Goal: Task Accomplishment & Management: Manage account settings

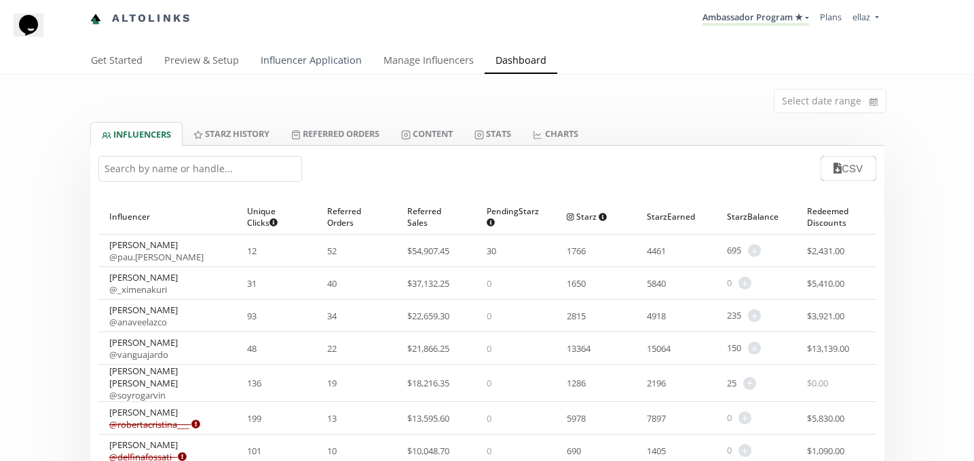
click at [277, 56] on link "Influencer Application" at bounding box center [311, 61] width 123 height 27
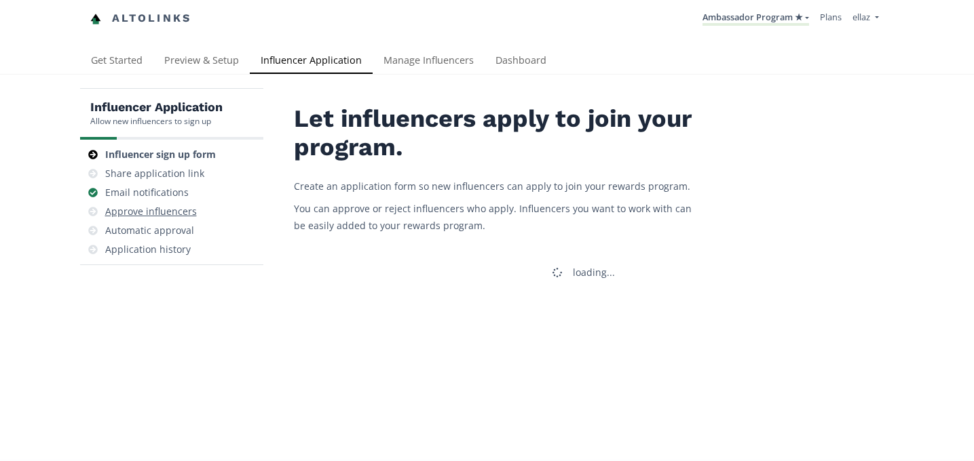
click at [181, 213] on div "Approve influencers" at bounding box center [151, 212] width 92 height 14
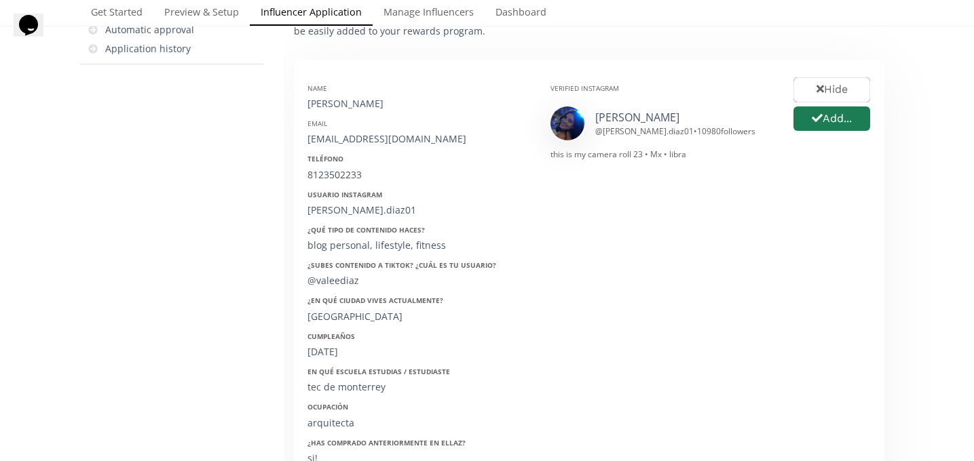
scroll to position [197, 0]
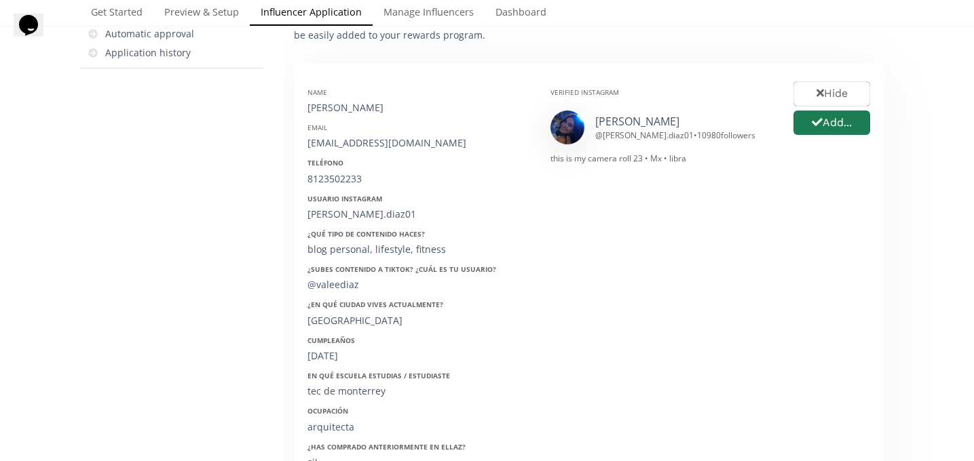
click at [620, 113] on div "vale diaz @ valeria.diaz01 • 10980 followers" at bounding box center [661, 128] width 223 height 34
click at [620, 122] on link "vale diaz" at bounding box center [637, 121] width 84 height 15
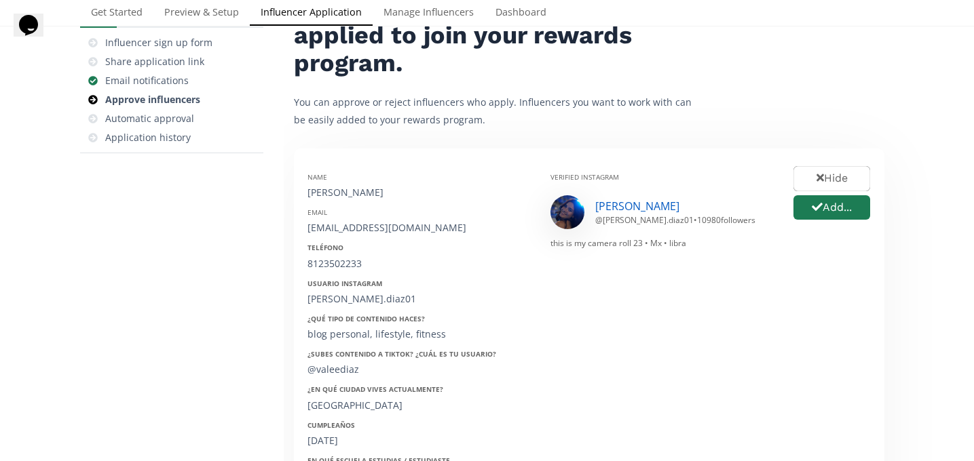
scroll to position [104, 0]
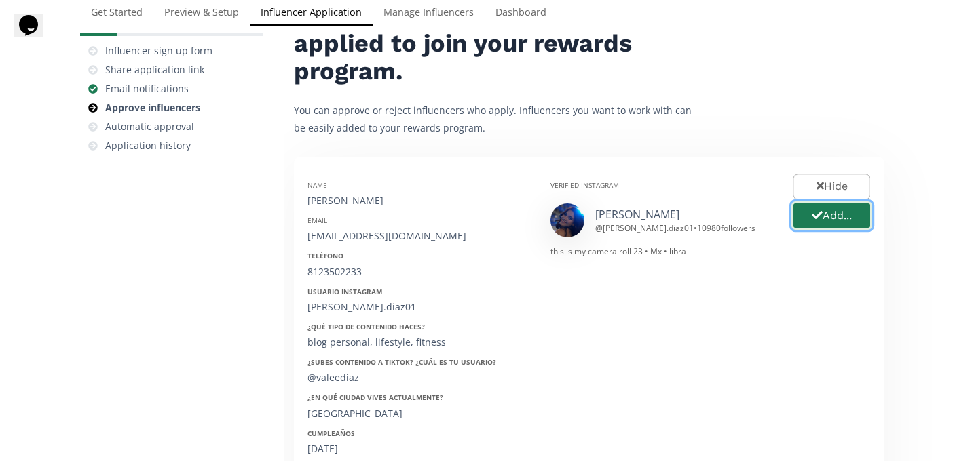
click at [824, 218] on button "Add..." at bounding box center [831, 216] width 81 height 29
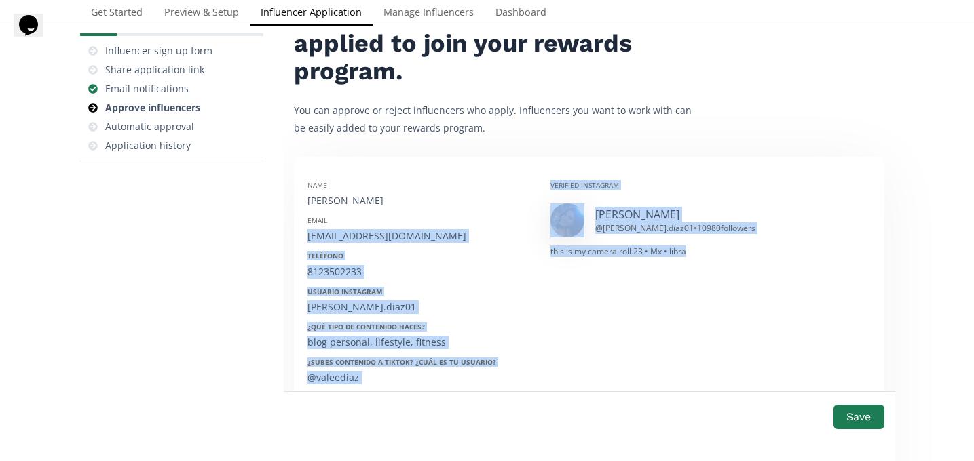
drag, startPoint x: 756, startPoint y: 225, endPoint x: 457, endPoint y: 228, distance: 298.6
click at [457, 228] on div "Name Valeria Diaz Email valeria_diaz@live.com Teléfono 8123502233 Usuario Insta…" at bounding box center [589, 391] width 584 height 443
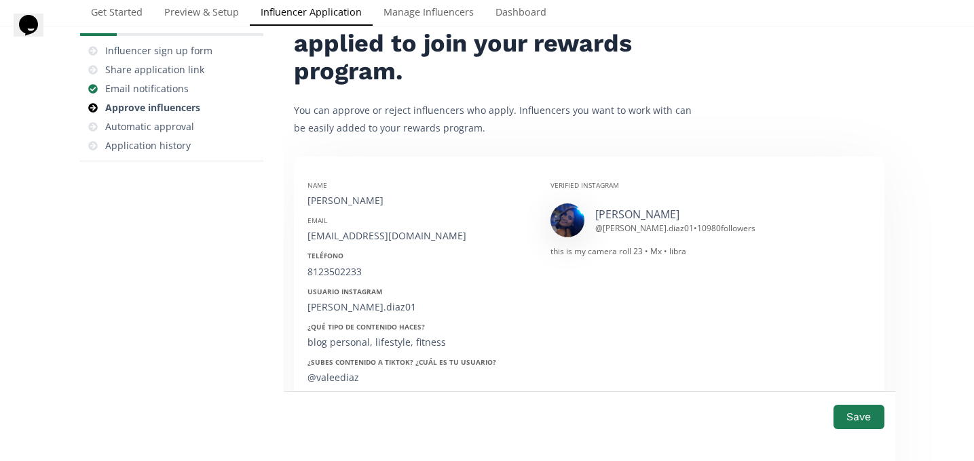
click at [337, 189] on div "Name Valeria Diaz" at bounding box center [418, 194] width 223 height 27
click at [327, 202] on div "Valeria Diaz" at bounding box center [418, 201] width 223 height 14
copy div "Valeria Diaz"
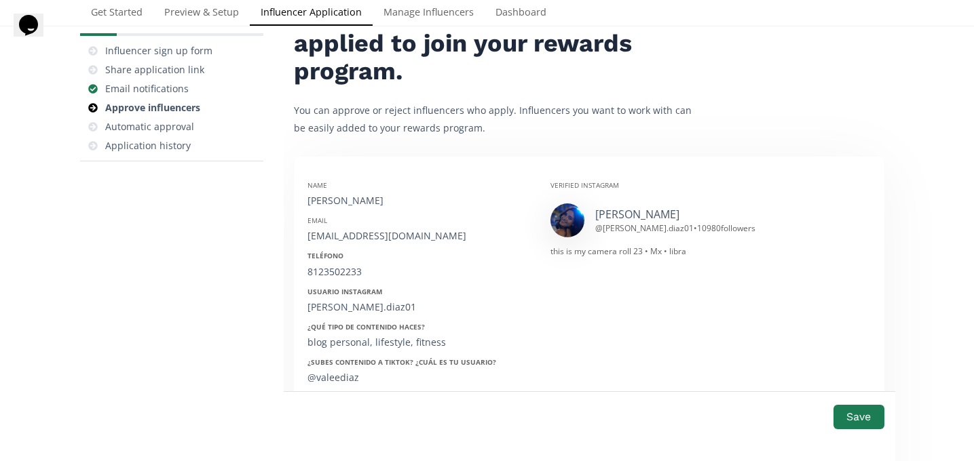
click at [365, 235] on div "valeria_diaz@live.com" at bounding box center [418, 236] width 223 height 14
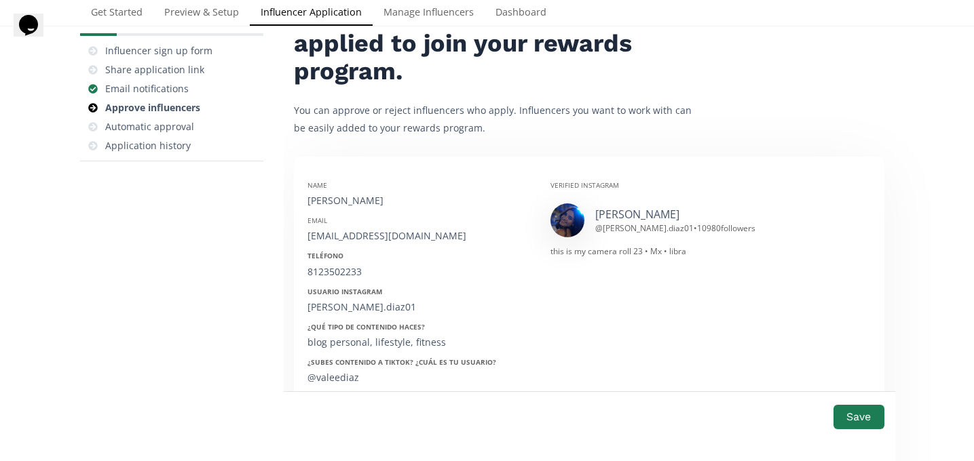
click at [328, 269] on div "8123502233" at bounding box center [418, 272] width 223 height 14
copy div "8123502233"
click at [339, 307] on div "valeria.diaz01" at bounding box center [418, 308] width 223 height 14
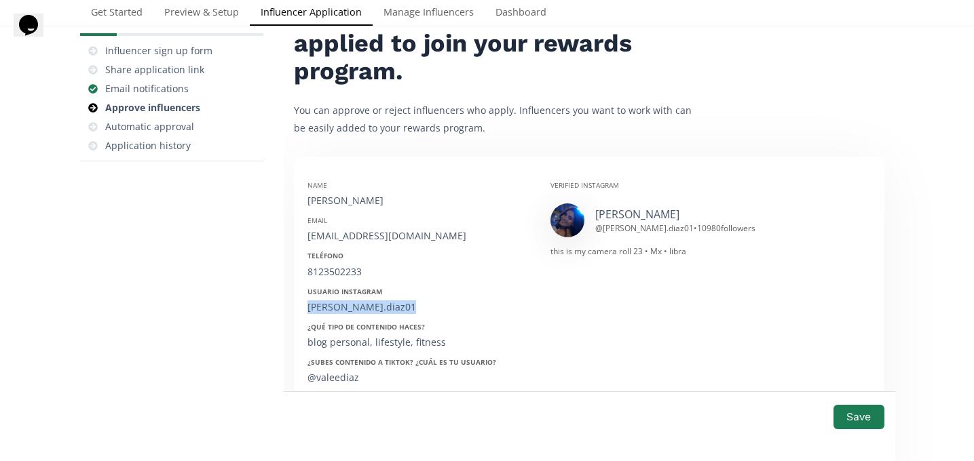
click at [339, 307] on div "valeria.diaz01" at bounding box center [418, 308] width 223 height 14
copy div "valeria.diaz01"
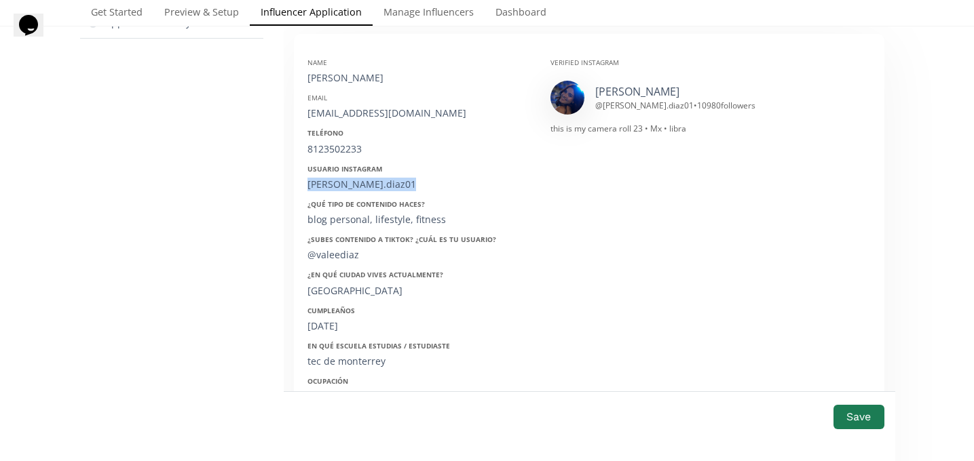
scroll to position [249, 0]
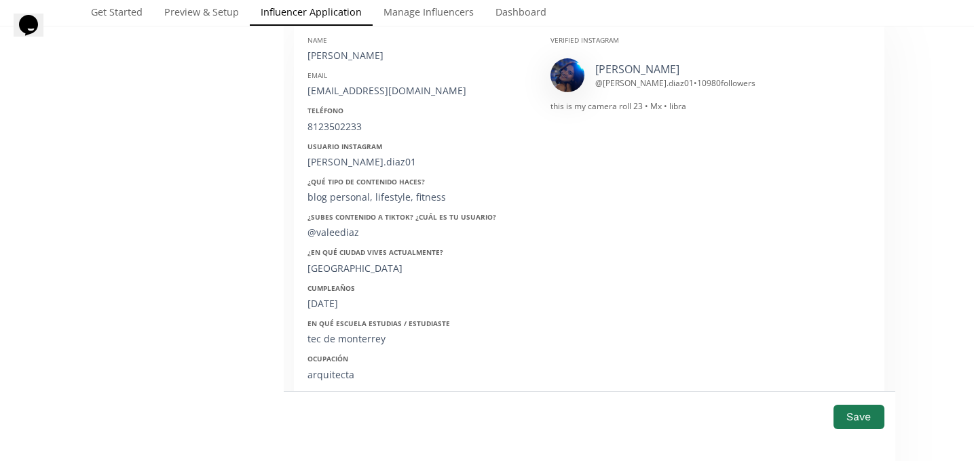
click at [323, 302] on div "02/10/2001" at bounding box center [418, 304] width 223 height 14
copy div "02/10/2001"
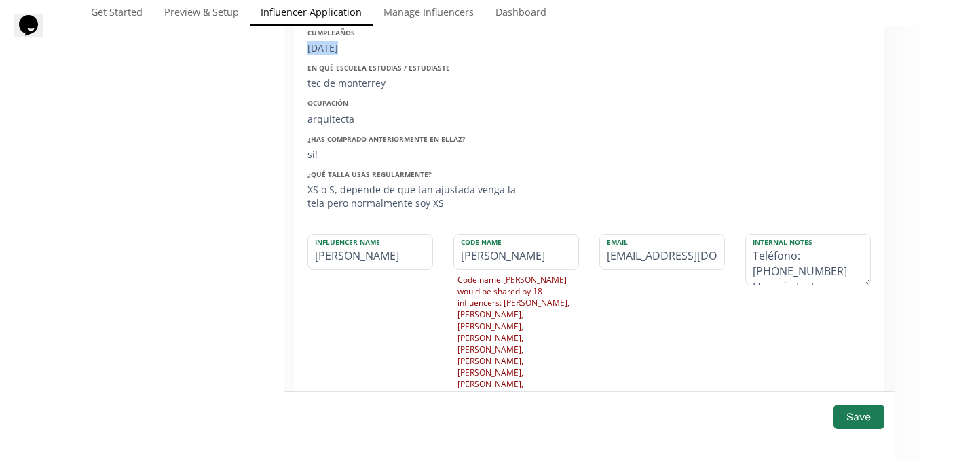
scroll to position [768, 0]
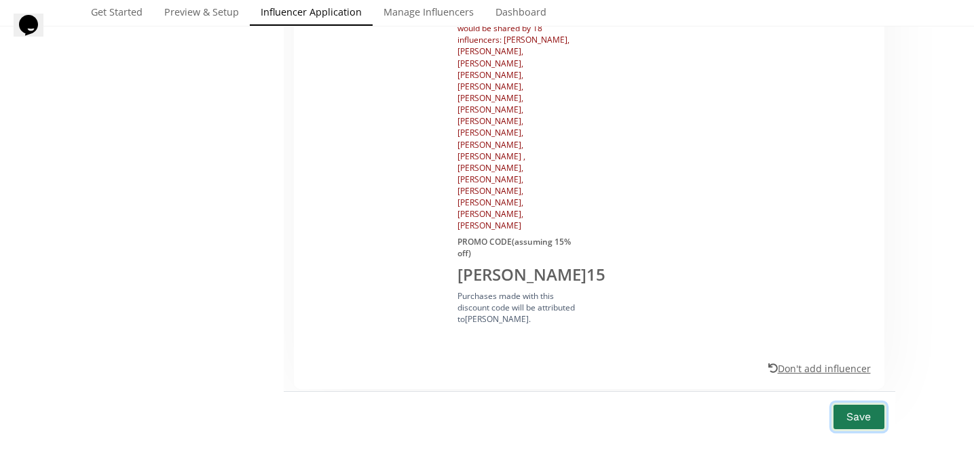
click at [865, 402] on button "Save" at bounding box center [858, 416] width 54 height 29
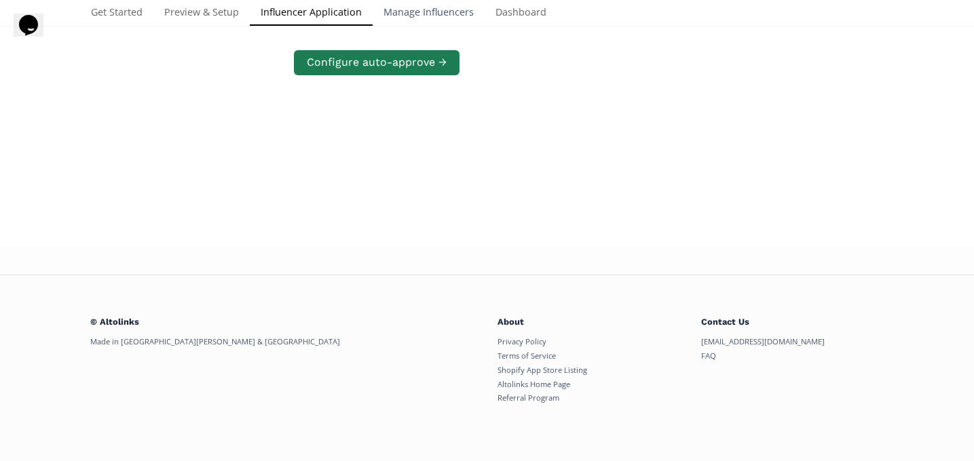
scroll to position [273, 0]
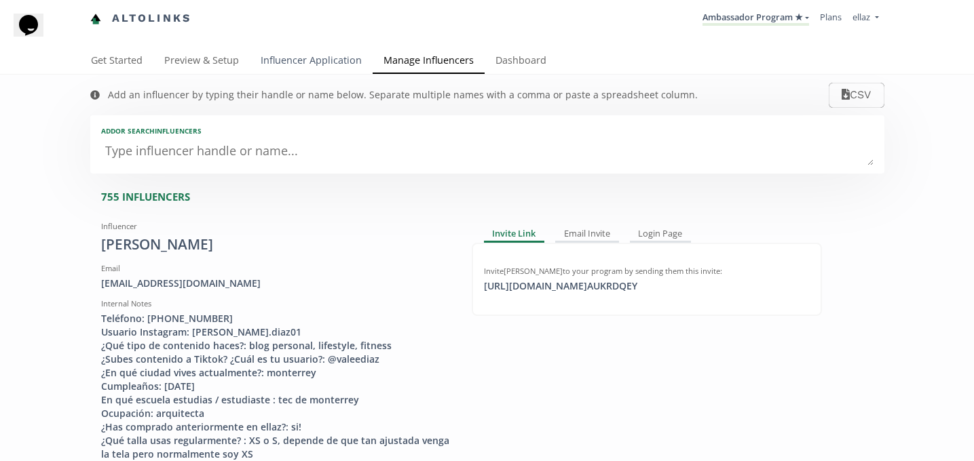
click at [346, 67] on link "Influencer Application" at bounding box center [311, 61] width 123 height 27
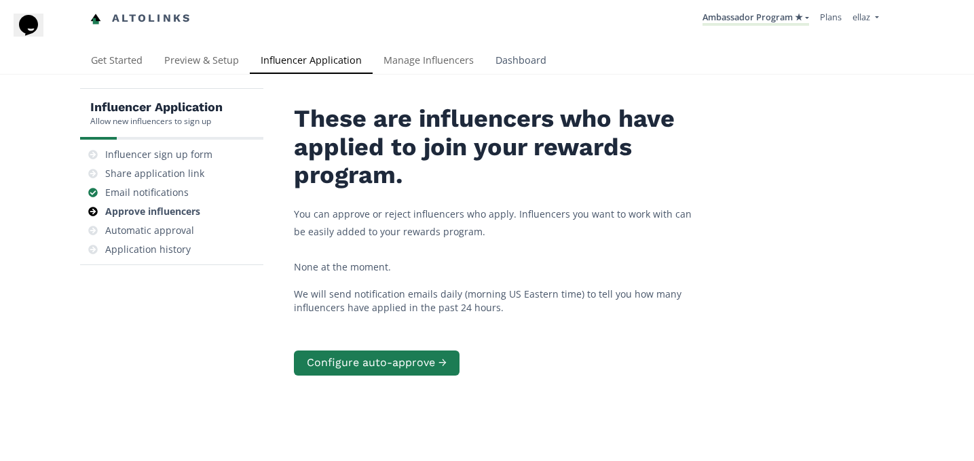
click at [506, 63] on link "Dashboard" at bounding box center [521, 61] width 73 height 27
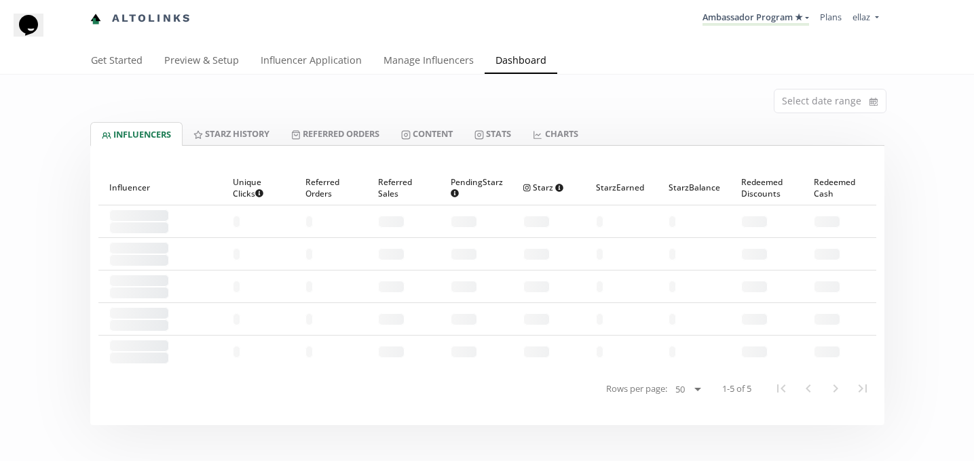
click at [493, 121] on div "Select date range" at bounding box center [487, 99] width 814 height 48
click at [441, 130] on link "Content" at bounding box center [426, 133] width 73 height 23
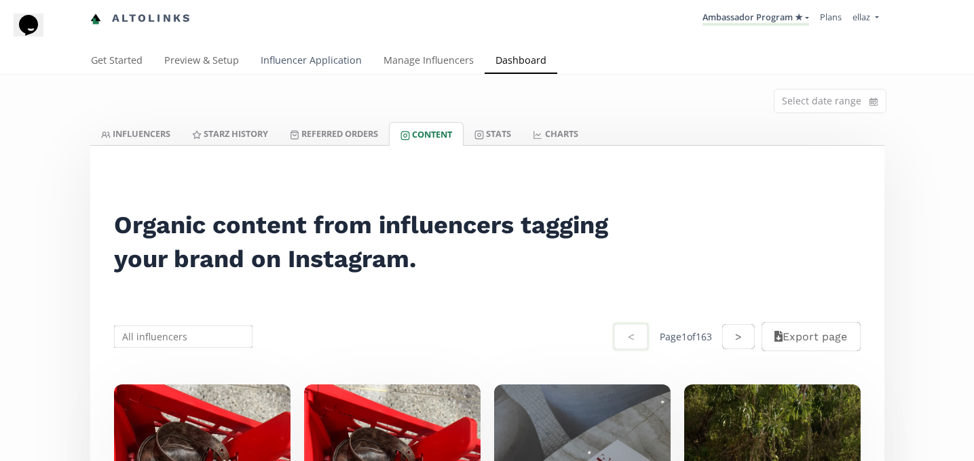
click at [328, 60] on link "Influencer Application" at bounding box center [311, 61] width 123 height 27
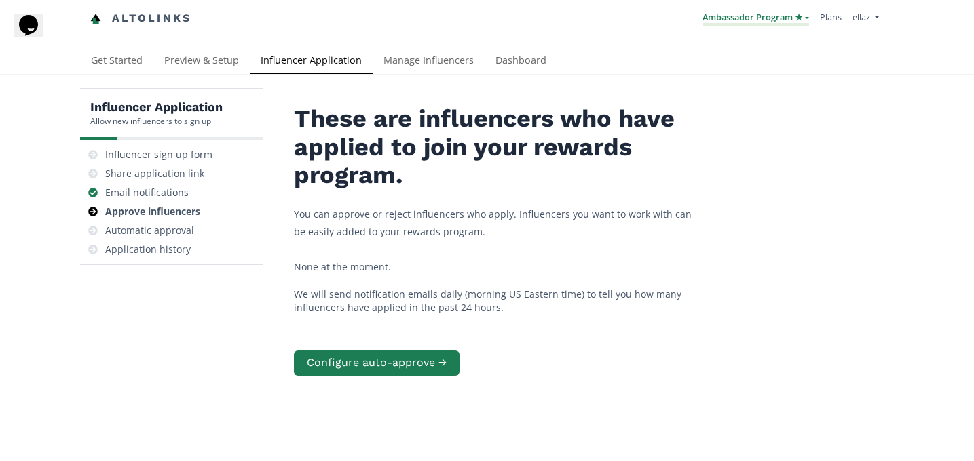
click at [725, 18] on link "Ambassador Program ★" at bounding box center [755, 18] width 107 height 15
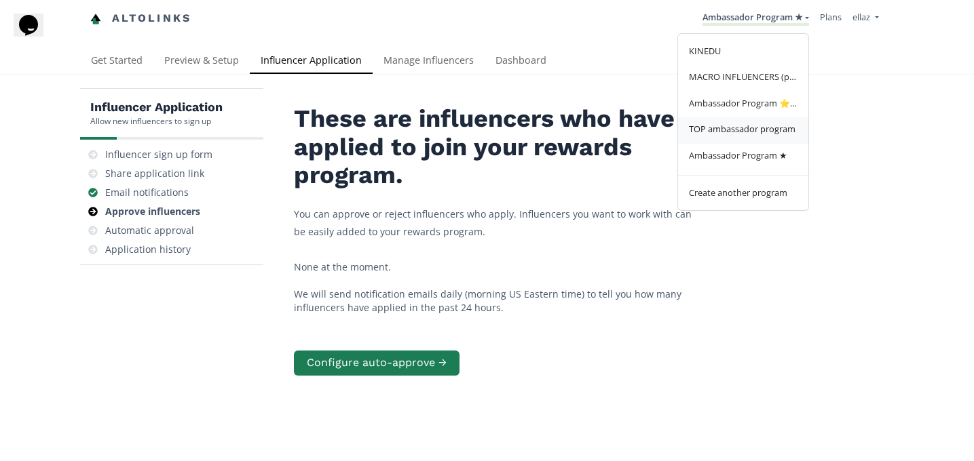
click at [750, 138] on link "TOP ambassador program" at bounding box center [743, 130] width 130 height 26
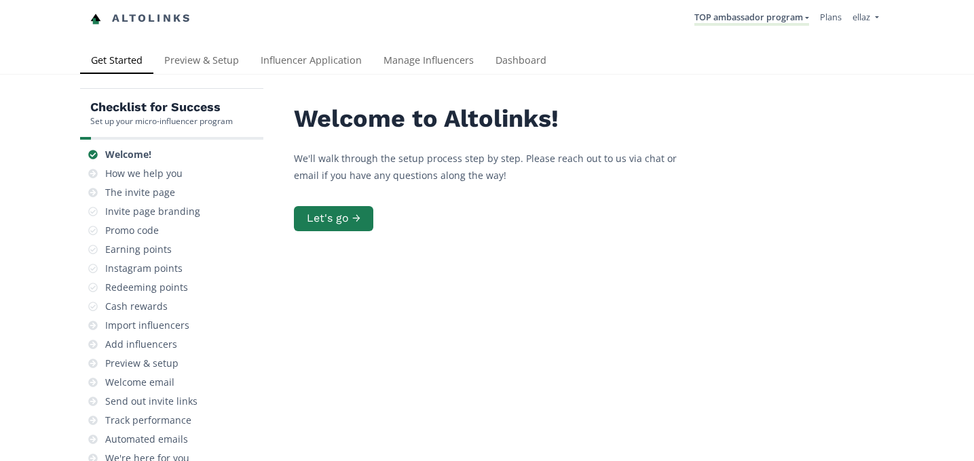
click at [521, 65] on link "Dashboard" at bounding box center [521, 61] width 73 height 27
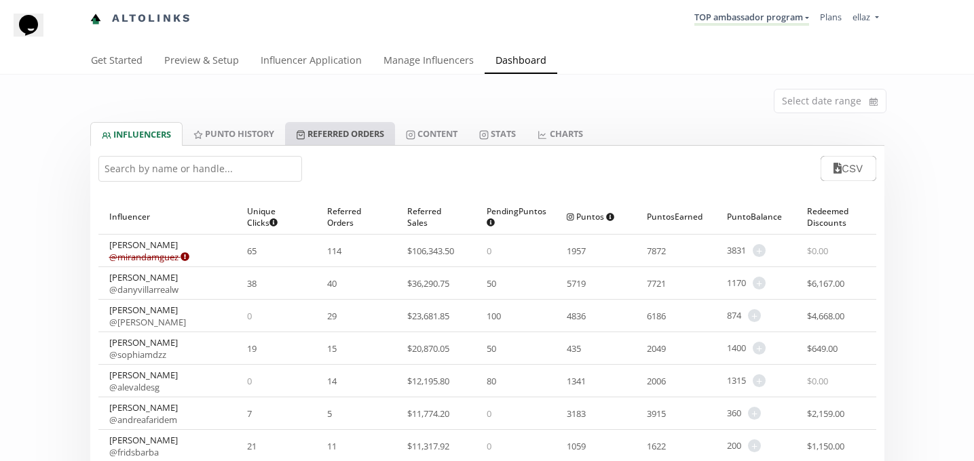
click at [315, 128] on link "Referred Orders" at bounding box center [340, 133] width 110 height 23
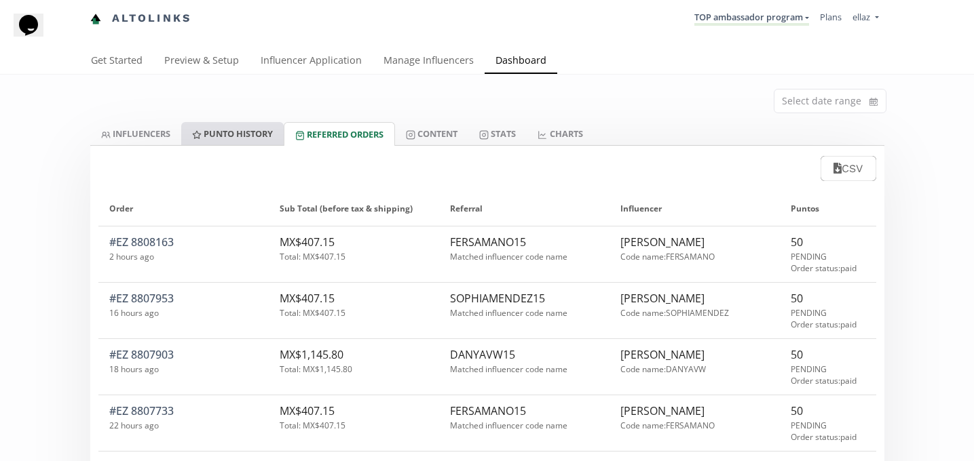
click at [246, 136] on link "Punto HISTORY" at bounding box center [232, 133] width 102 height 23
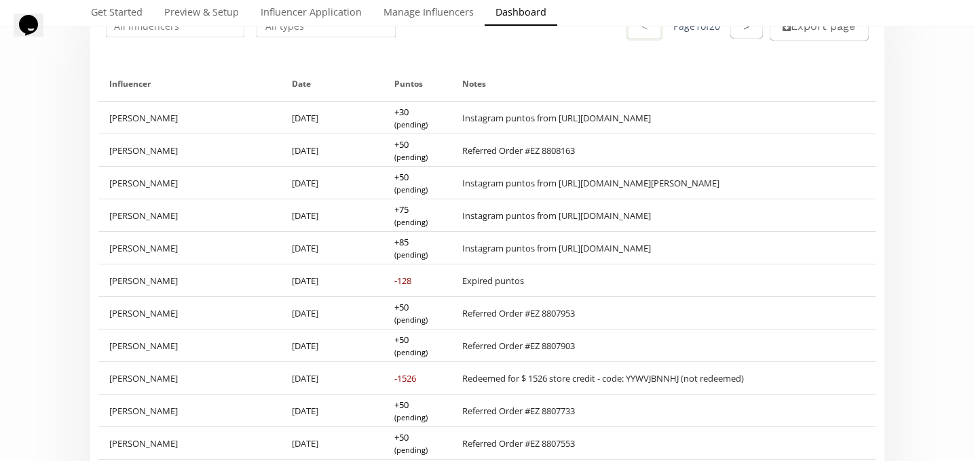
scroll to position [159, 0]
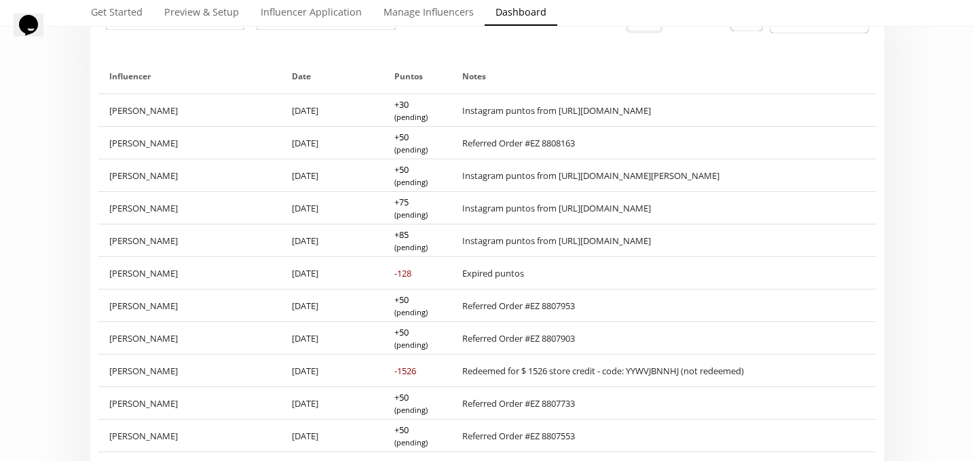
click at [640, 375] on div "Redeemed for $ 1526 store credit - code: YYWVJBNNHJ (not redeemed)" at bounding box center [603, 371] width 282 height 12
copy div "YYWVJBNNHJ"
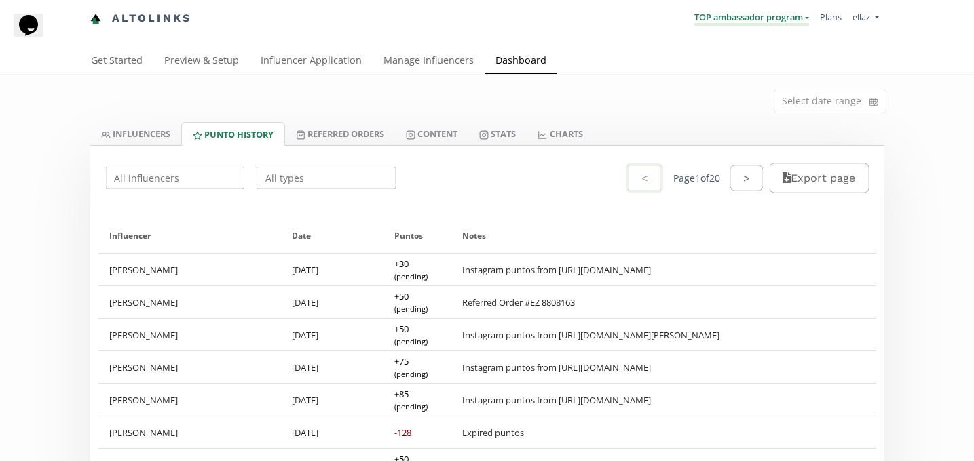
click at [754, 16] on link "TOP ambassador program" at bounding box center [751, 18] width 115 height 15
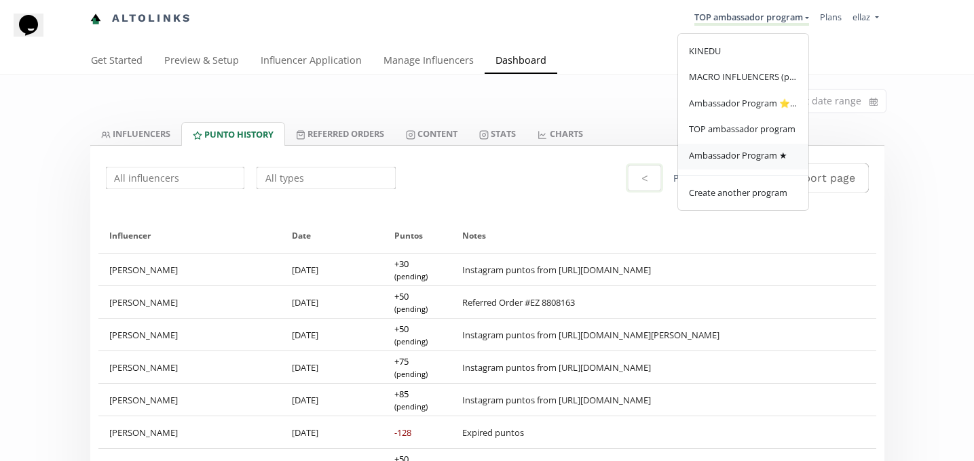
click at [765, 162] on span "Ambassador Program ★" at bounding box center [738, 155] width 98 height 12
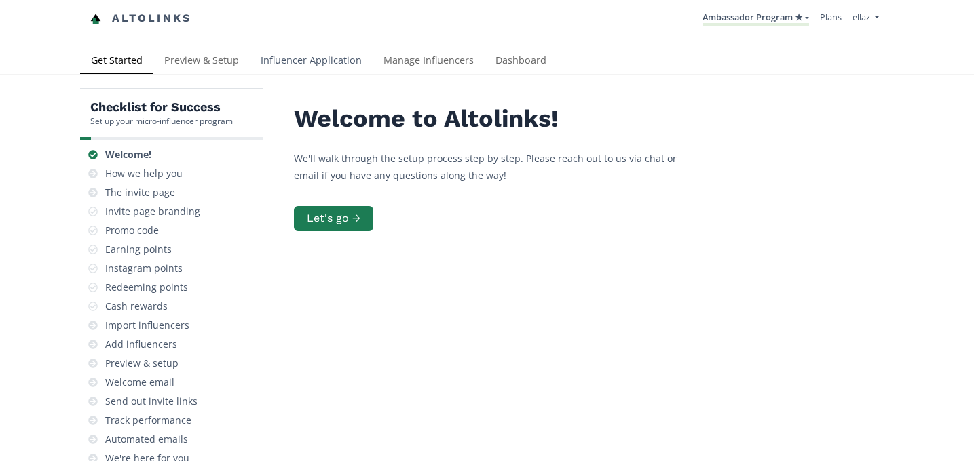
click at [294, 62] on link "Influencer Application" at bounding box center [311, 61] width 123 height 27
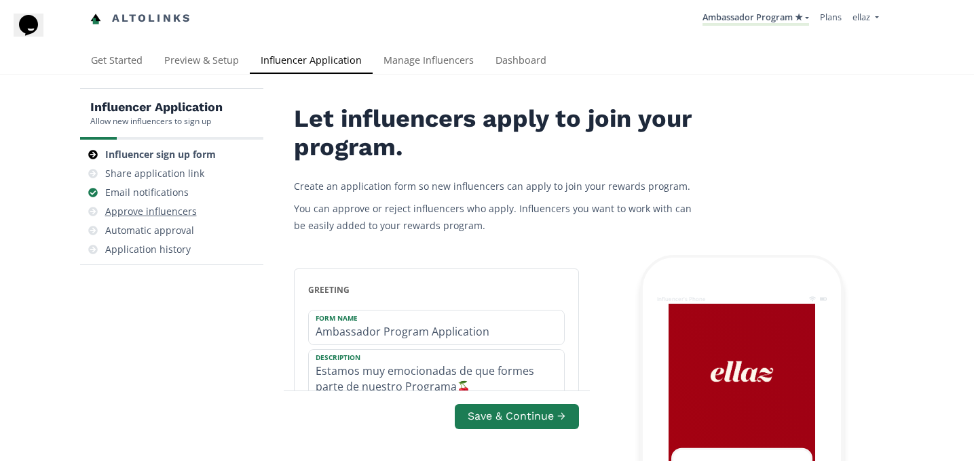
click at [133, 214] on div "Approve influencers" at bounding box center [151, 212] width 92 height 14
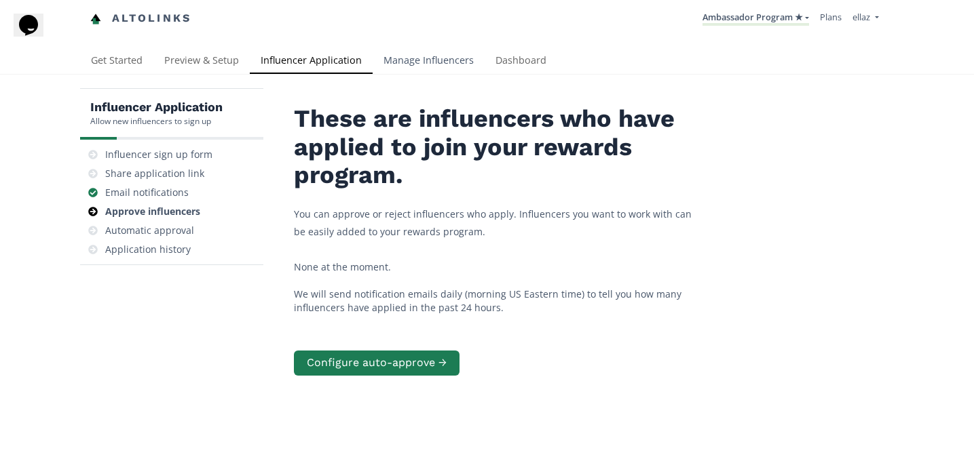
click at [441, 67] on link "Manage Influencers" at bounding box center [429, 61] width 112 height 27
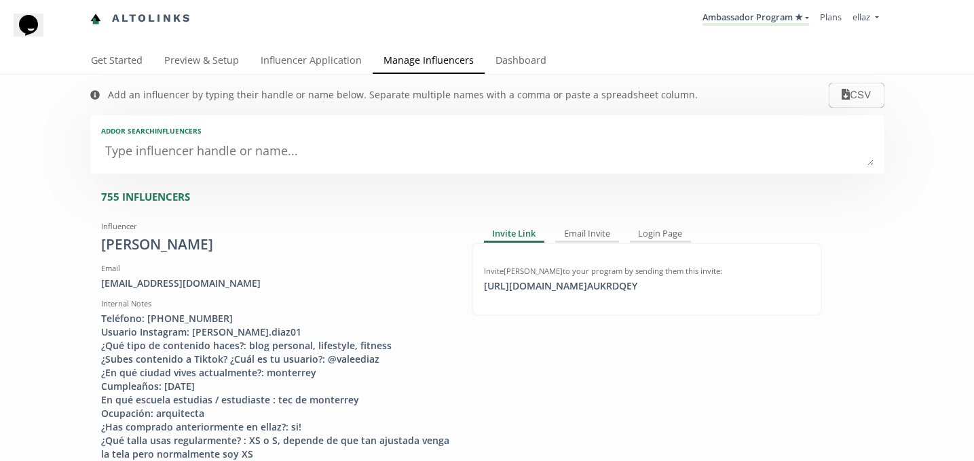
click at [338, 46] on div "Altolinks Ambassador Program ★ KINEDU MACRO INFLUENCERS (prog ventas) Ambassado…" at bounding box center [487, 24] width 974 height 48
click at [329, 61] on link "Influencer Application" at bounding box center [311, 61] width 123 height 27
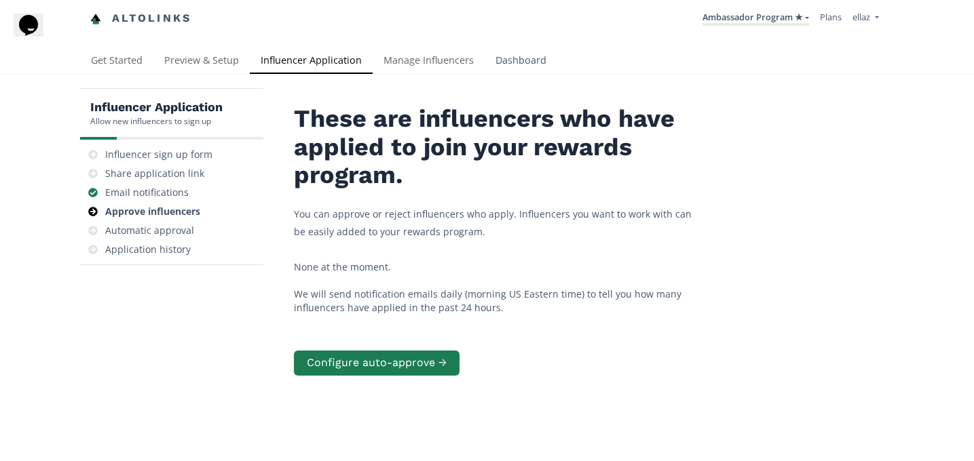
click at [531, 60] on link "Dashboard" at bounding box center [521, 61] width 73 height 27
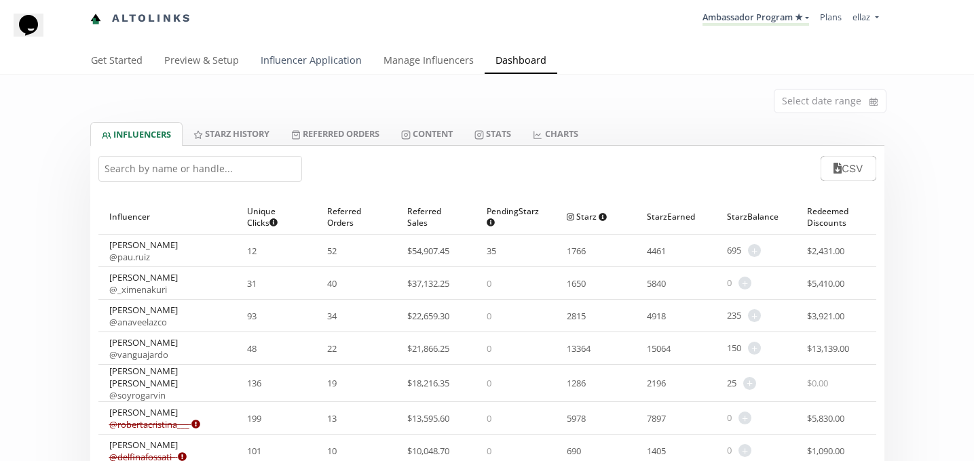
click at [321, 68] on link "Influencer Application" at bounding box center [311, 61] width 123 height 27
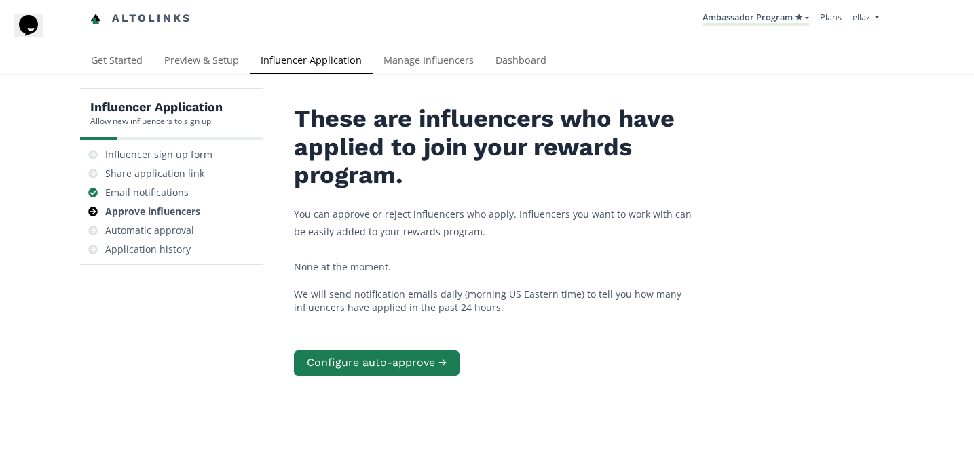
click at [699, 30] on li "Ambassador Program ★ [GEOGRAPHIC_DATA] MACRO INFLUENCERS (prog ventas) Ambassad…" at bounding box center [755, 18] width 117 height 26
click at [721, 15] on link "Ambassador Program ★" at bounding box center [755, 18] width 107 height 15
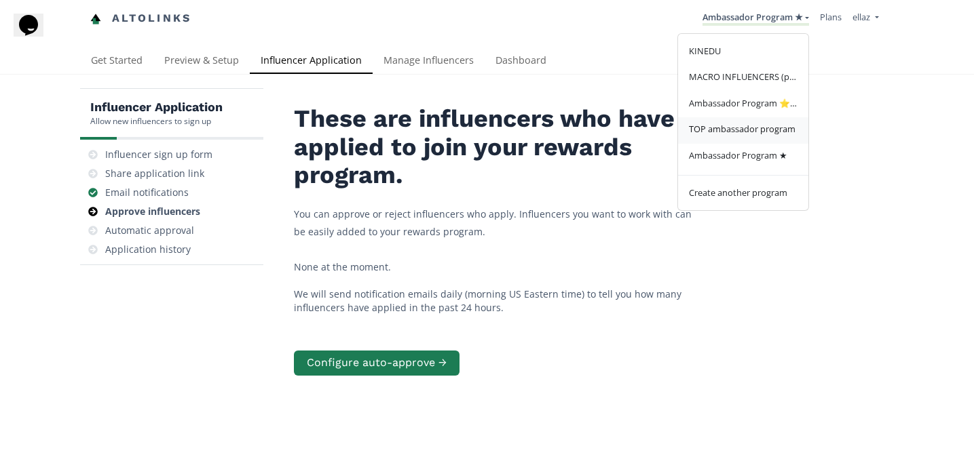
click at [731, 134] on span "TOP ambassador program" at bounding box center [742, 129] width 107 height 12
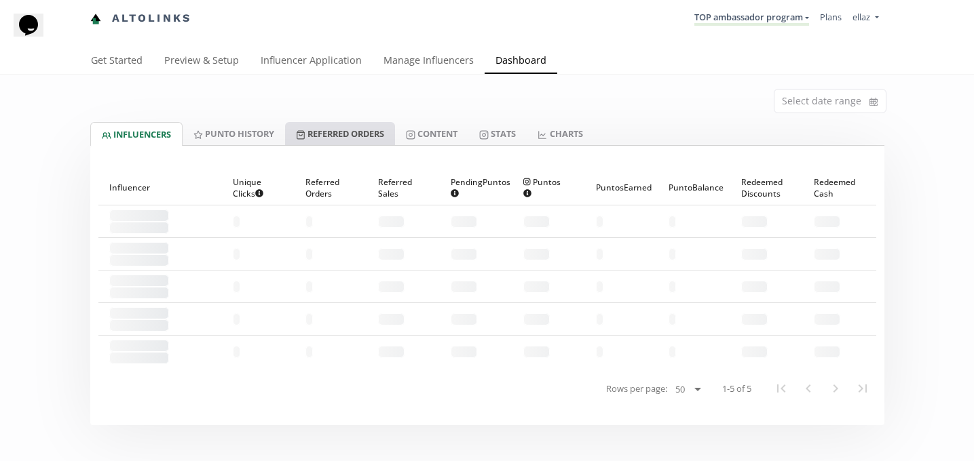
click at [347, 134] on link "Referred Orders" at bounding box center [340, 133] width 110 height 23
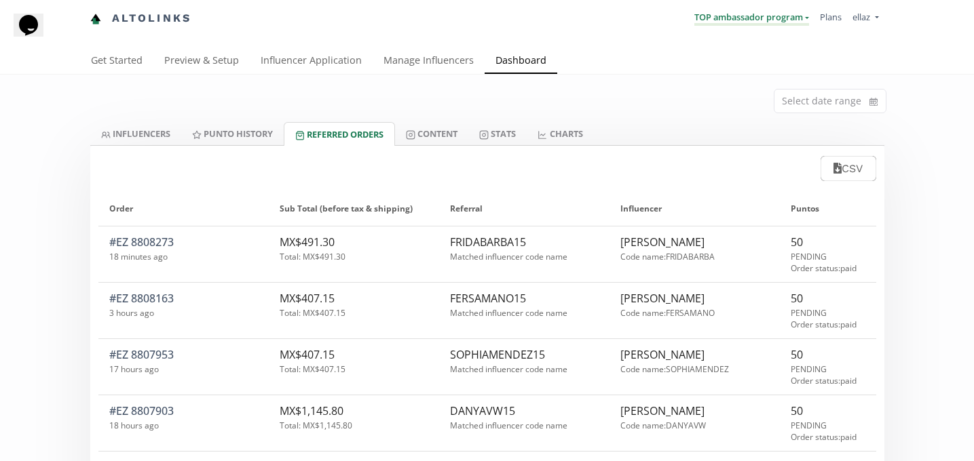
click at [752, 24] on link "TOP ambassador program" at bounding box center [751, 18] width 115 height 15
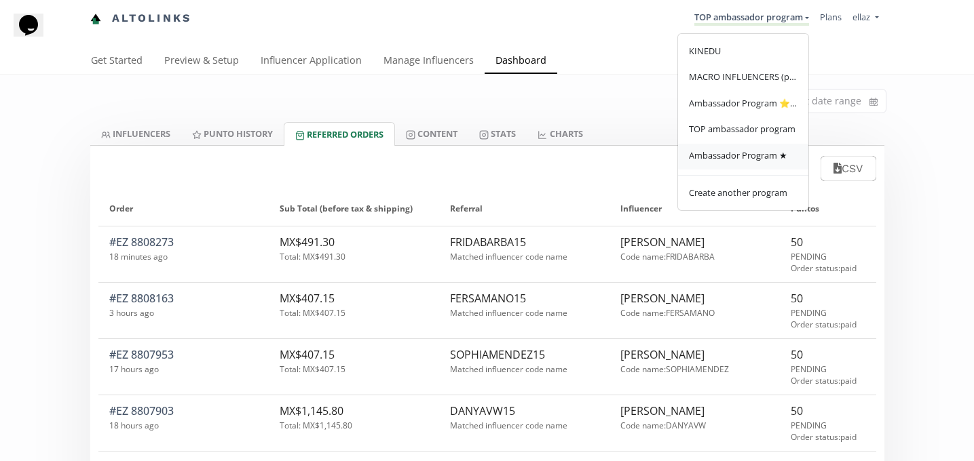
click at [742, 162] on span "Ambassador Program ★" at bounding box center [738, 155] width 98 height 12
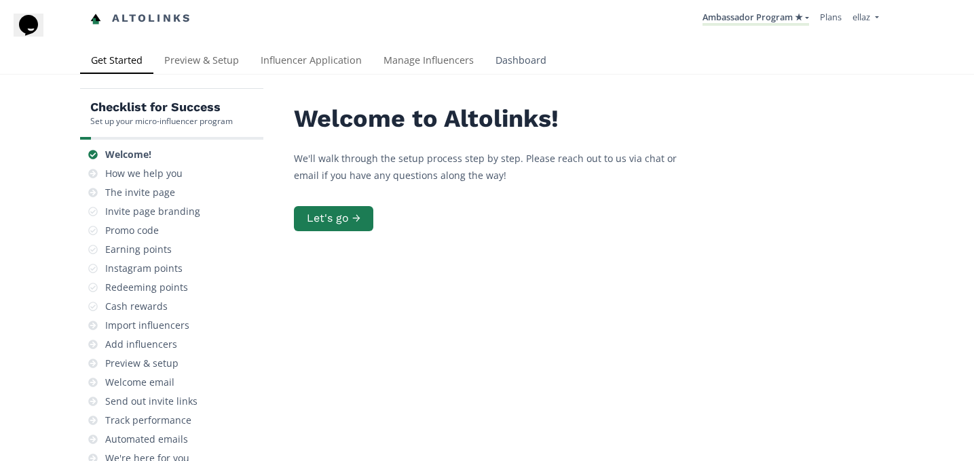
click at [509, 71] on link "Dashboard" at bounding box center [521, 61] width 73 height 27
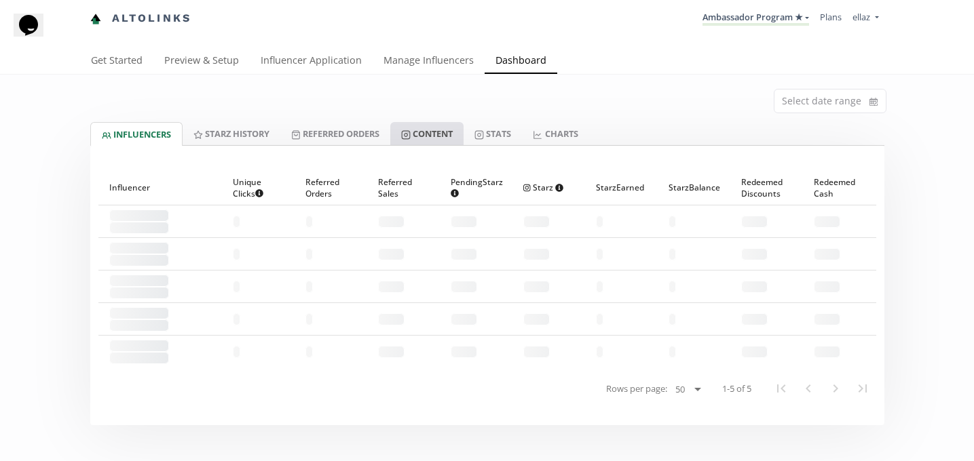
click at [429, 134] on link "Content" at bounding box center [426, 133] width 73 height 23
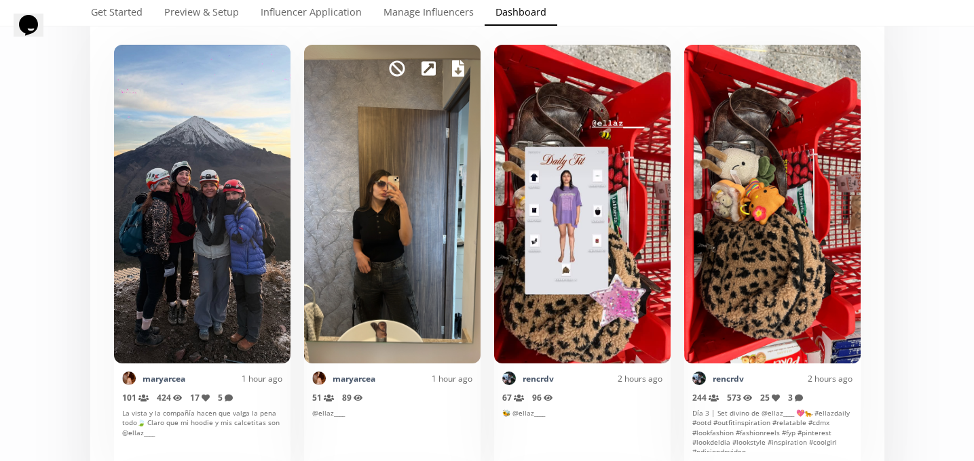
scroll to position [352, 0]
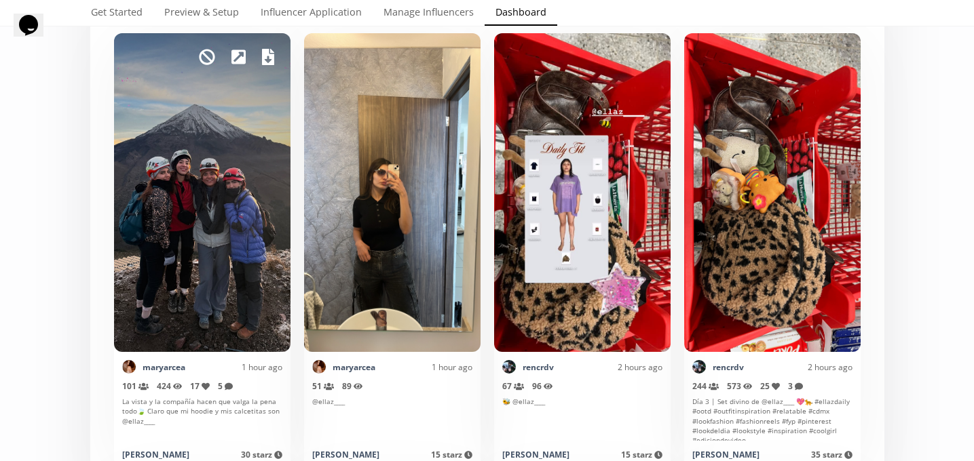
click at [147, 316] on div "Mark as invalid so that no points awarded." at bounding box center [202, 192] width 176 height 319
click at [236, 63] on icon at bounding box center [238, 57] width 14 height 14
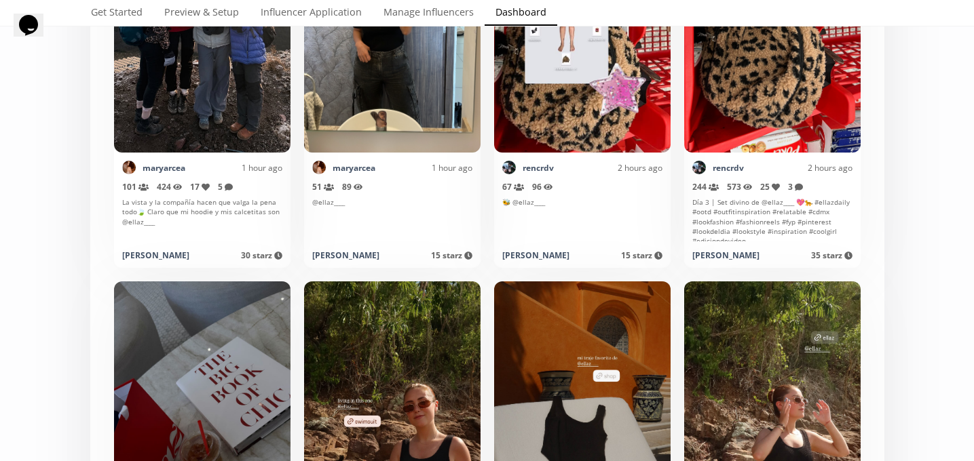
scroll to position [560, 0]
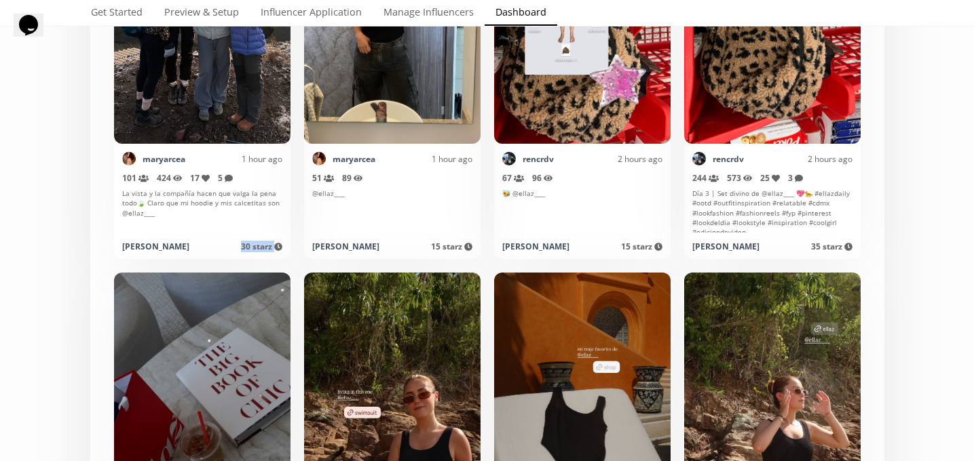
drag, startPoint x: 237, startPoint y: 244, endPoint x: 291, endPoint y: 246, distance: 54.3
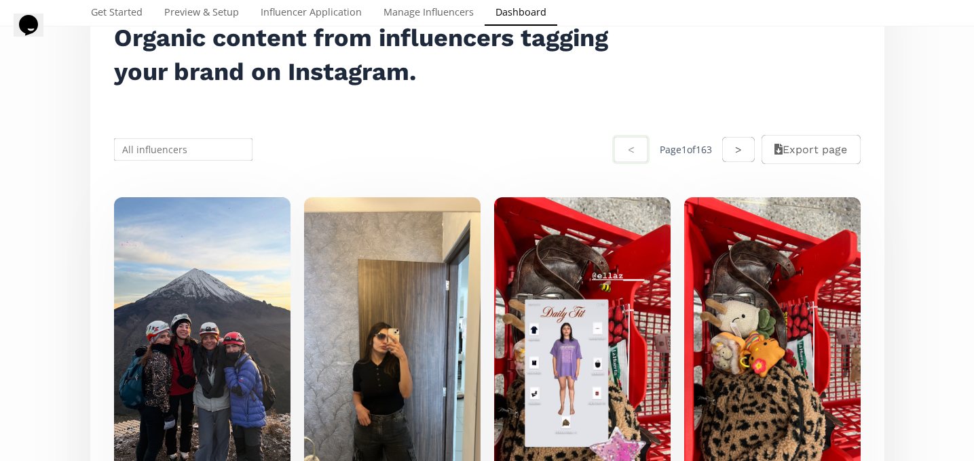
scroll to position [0, 0]
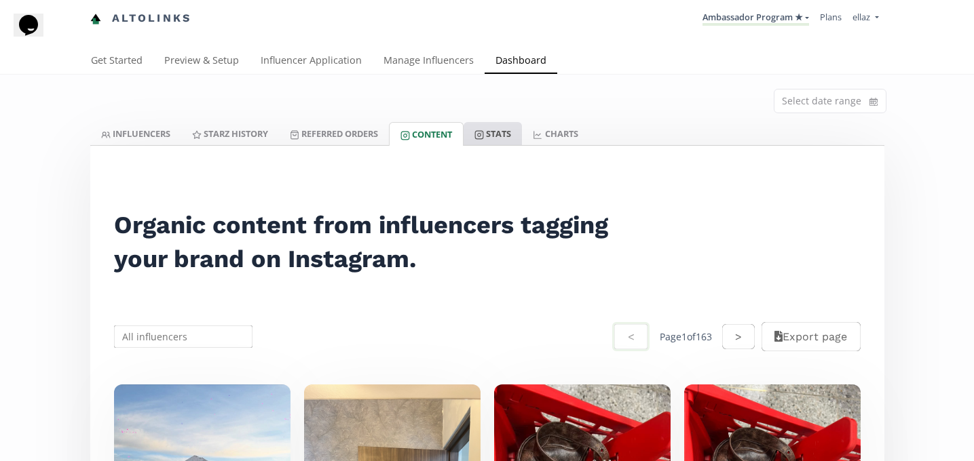
click at [510, 129] on link "Stats" at bounding box center [493, 133] width 58 height 23
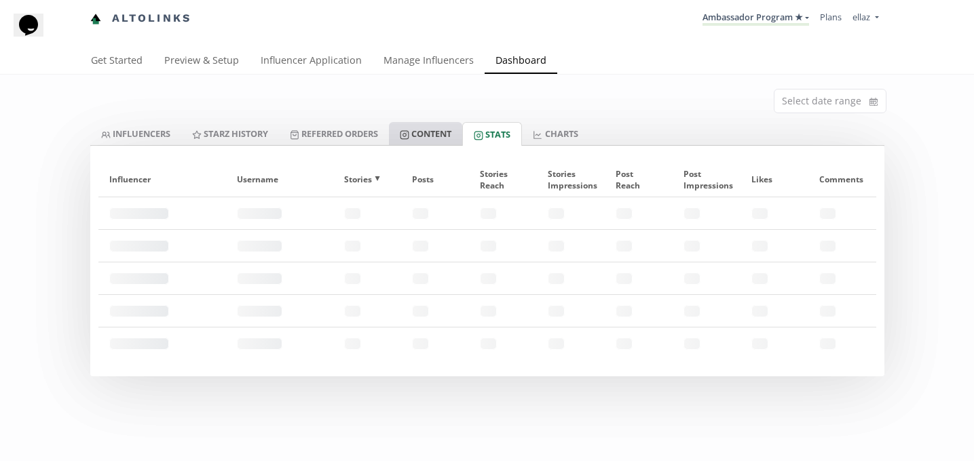
click at [458, 132] on link "Content" at bounding box center [425, 133] width 73 height 23
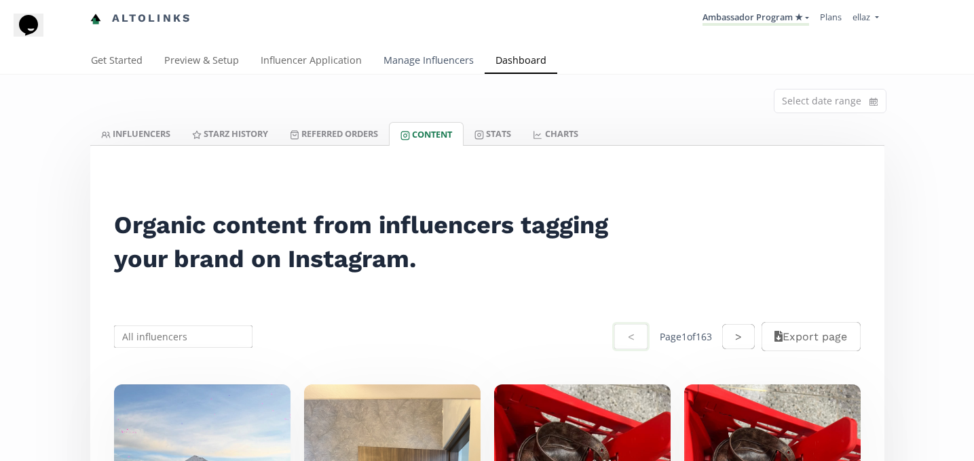
click at [417, 62] on link "Manage Influencers" at bounding box center [429, 61] width 112 height 27
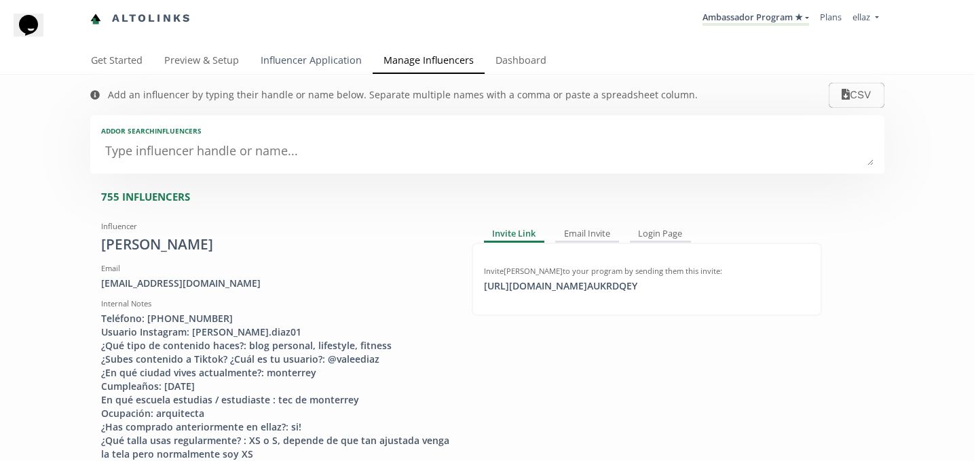
click at [283, 61] on link "Influencer Application" at bounding box center [311, 61] width 123 height 27
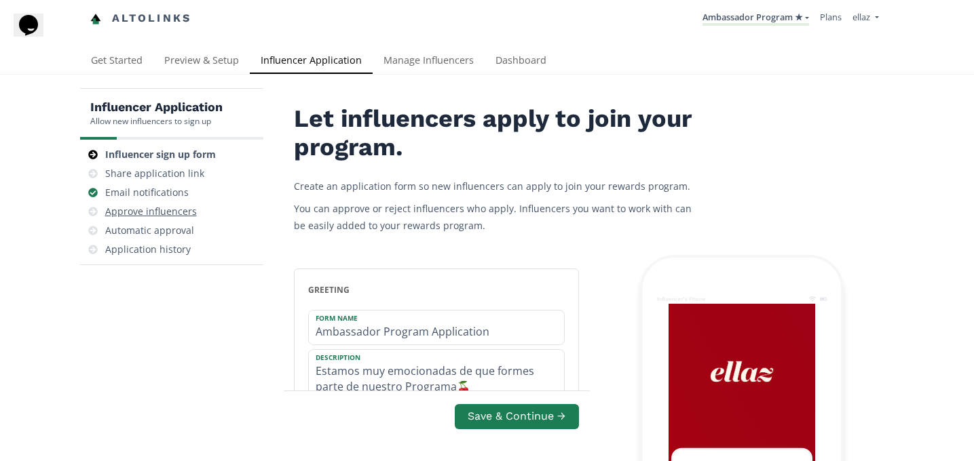
click at [180, 212] on div "Approve influencers" at bounding box center [151, 212] width 92 height 14
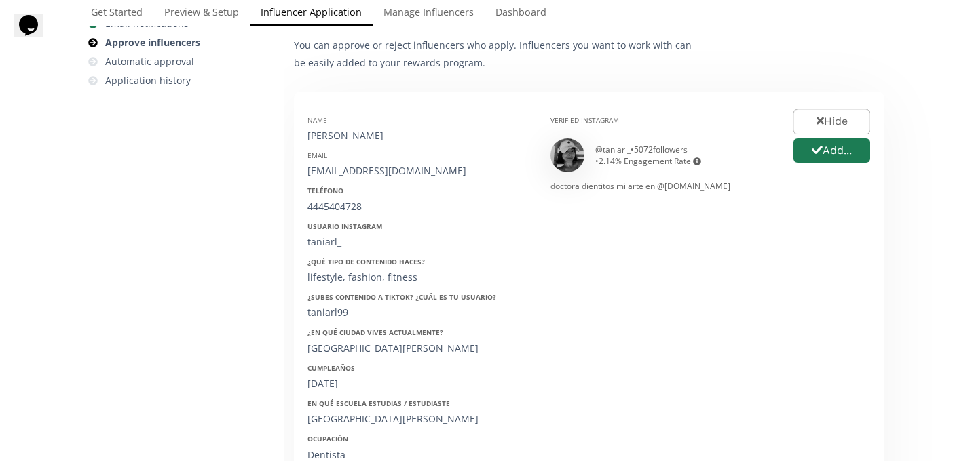
scroll to position [228, 0]
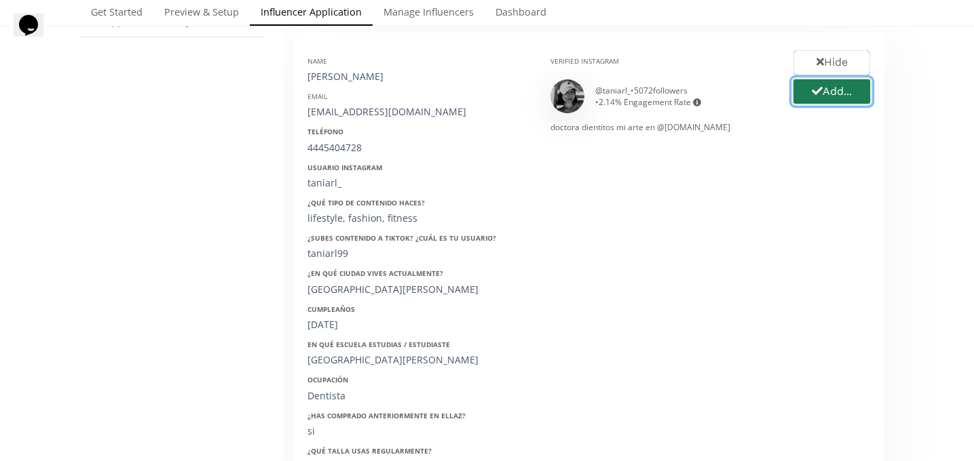
click at [842, 85] on button "Add..." at bounding box center [831, 91] width 81 height 29
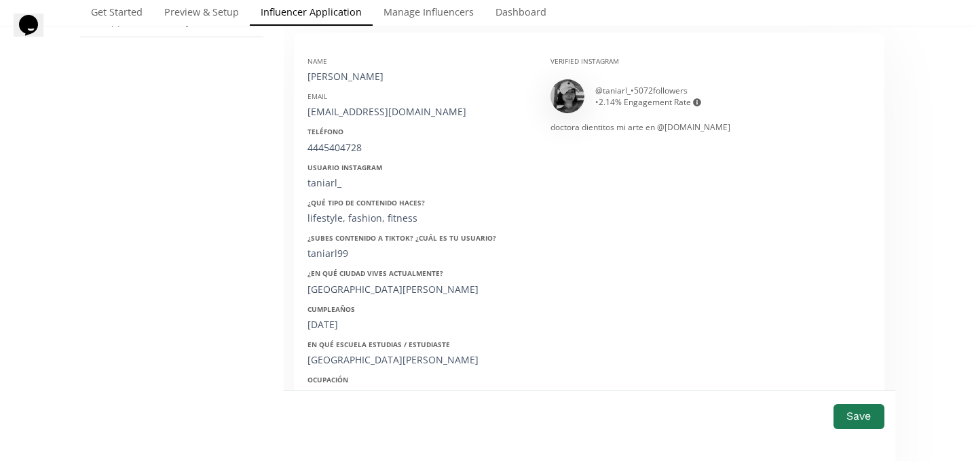
click at [362, 77] on div "[PERSON_NAME]" at bounding box center [418, 77] width 223 height 14
copy div "[PERSON_NAME]"
click at [354, 110] on div "[EMAIL_ADDRESS][DOMAIN_NAME]" at bounding box center [418, 112] width 223 height 14
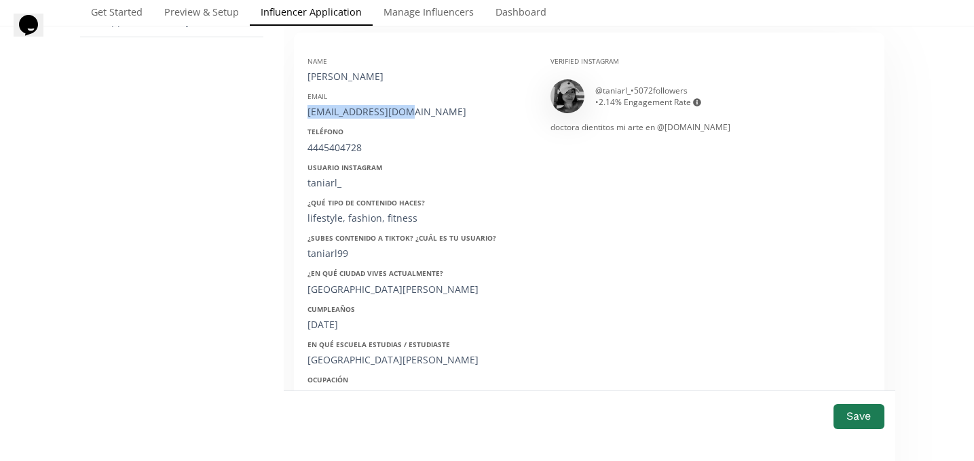
click at [354, 110] on div "[EMAIL_ADDRESS][DOMAIN_NAME]" at bounding box center [418, 112] width 223 height 14
copy div "[EMAIL_ADDRESS][DOMAIN_NAME]"
click at [325, 146] on div "4445404728" at bounding box center [418, 148] width 223 height 14
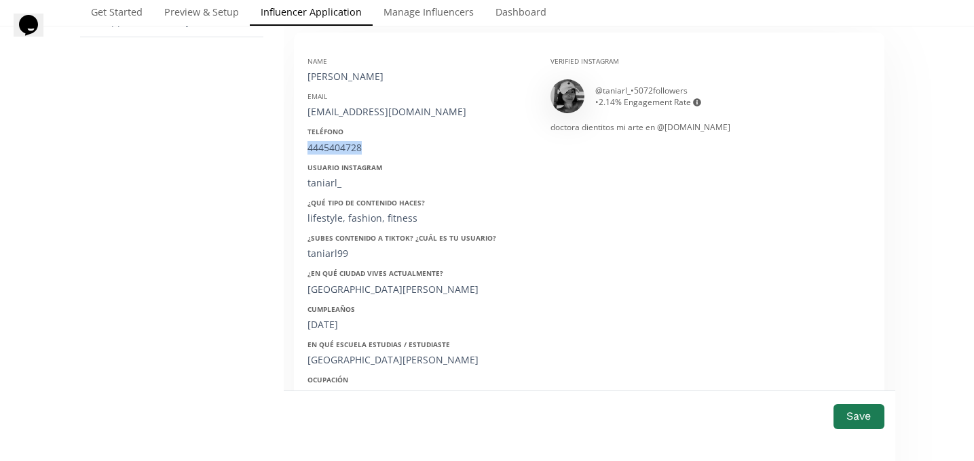
copy div "4445404728"
click at [330, 253] on div "taniarl99" at bounding box center [418, 254] width 223 height 14
copy div "taniarl99"
click at [329, 182] on div "taniarl_" at bounding box center [418, 183] width 223 height 14
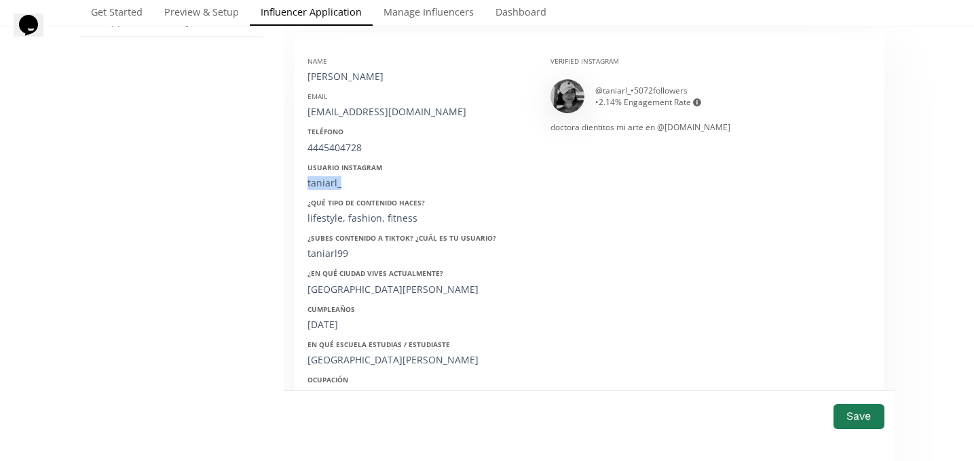
click at [329, 182] on div "taniarl_" at bounding box center [418, 183] width 223 height 14
copy div "taniarl_"
click at [329, 326] on div "14/09/1999" at bounding box center [418, 325] width 223 height 14
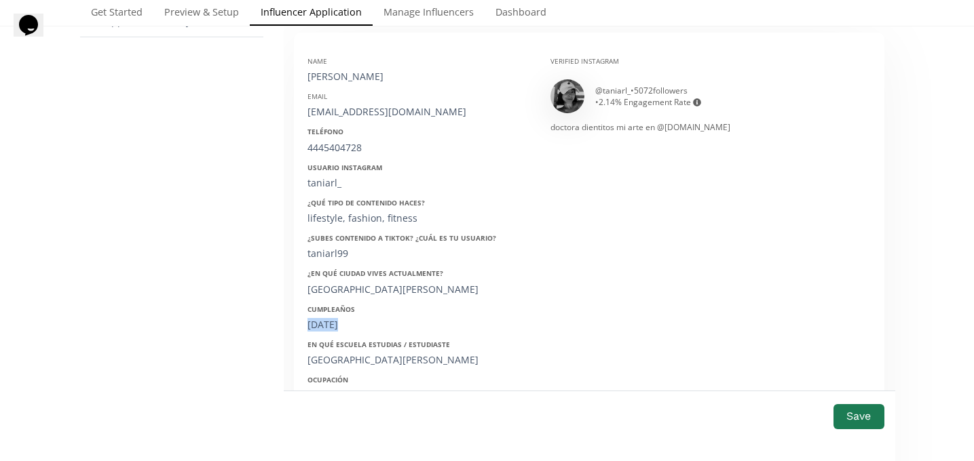
click at [329, 326] on div "14/09/1999" at bounding box center [418, 325] width 223 height 14
copy div "14/09/1999"
click at [877, 434] on div "Save" at bounding box center [589, 426] width 612 height 71
click at [869, 418] on button "Save" at bounding box center [858, 416] width 54 height 29
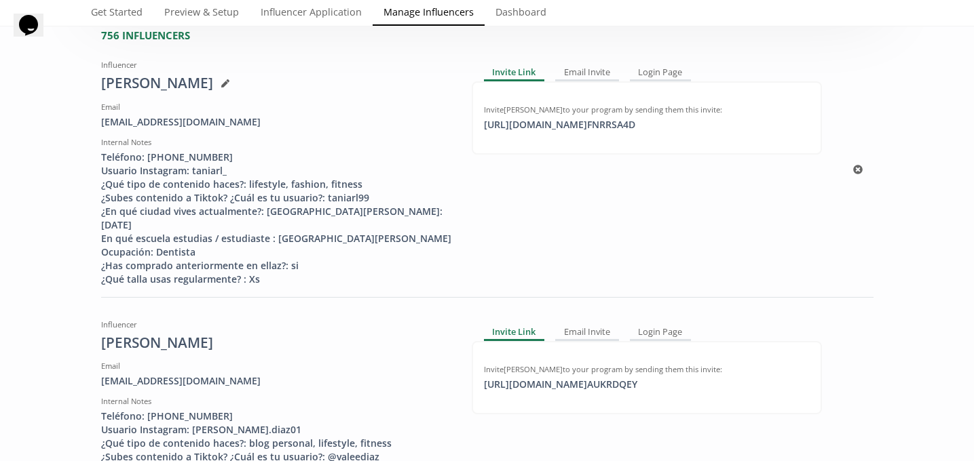
scroll to position [155, 0]
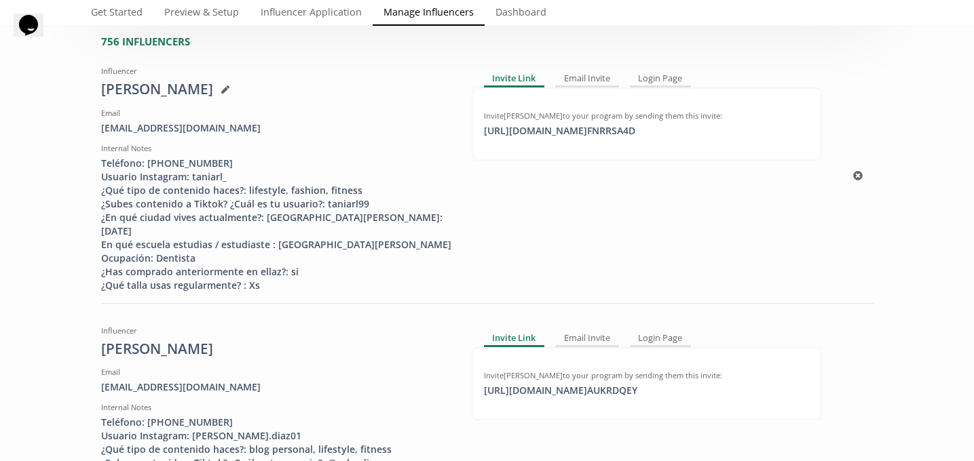
click at [557, 149] on div "Invite [PERSON_NAME] to your program by sending them this invite: [URL][DOMAIN_…" at bounding box center [647, 124] width 350 height 73
click at [558, 131] on div "[URL][DOMAIN_NAME] FNRRSA4D click to copy" at bounding box center [560, 131] width 168 height 14
copy div "[URL]"
